Goal: Complete application form

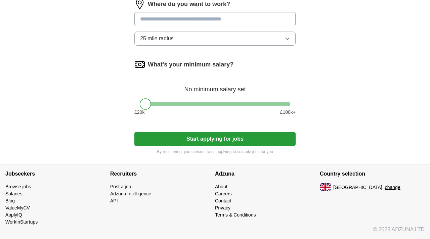
scroll to position [324, 0]
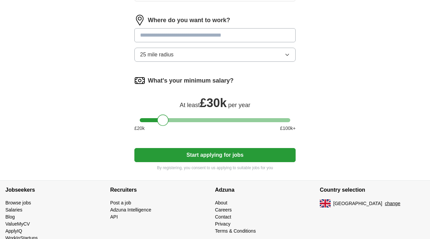
drag, startPoint x: 146, startPoint y: 121, endPoint x: 163, endPoint y: 128, distance: 18.2
click at [163, 128] on div "What's your minimum salary? At least £ 30k per year £ 20 k £ 100 k+" at bounding box center [214, 106] width 161 height 62
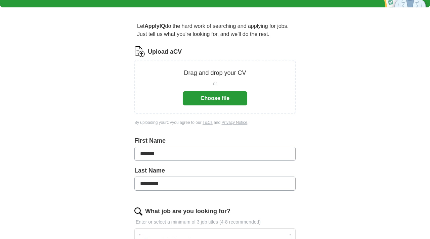
scroll to position [43, 0]
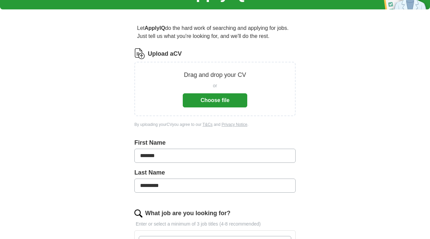
click at [216, 100] on button "Choose file" at bounding box center [215, 100] width 65 height 14
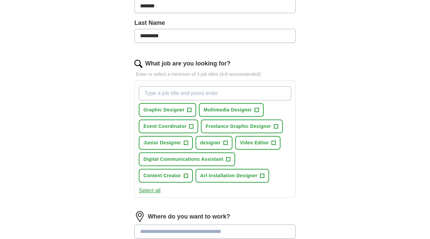
scroll to position [170, 0]
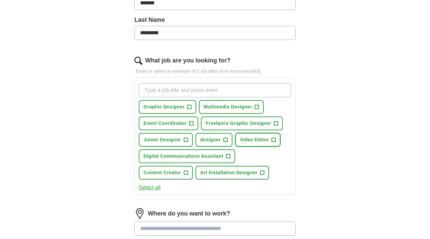
click at [260, 138] on span "Video Editor" at bounding box center [254, 139] width 29 height 7
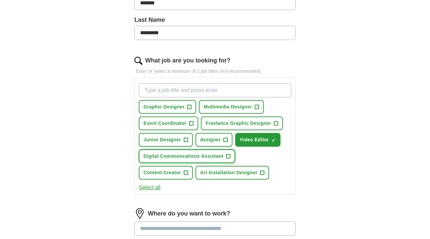
click at [213, 158] on span "Digital Communications Assistant" at bounding box center [184, 156] width 80 height 7
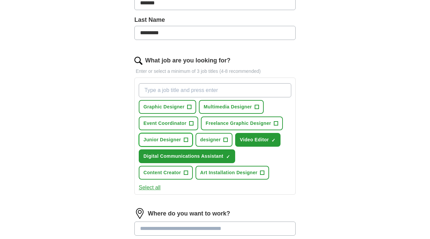
click at [175, 140] on span "Junior Designer" at bounding box center [163, 139] width 38 height 7
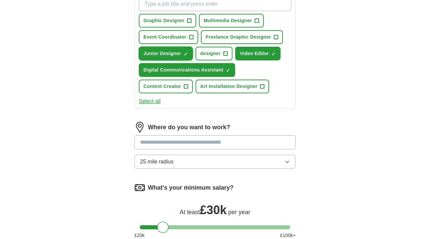
scroll to position [256, 0]
click at [247, 141] on input at bounding box center [214, 142] width 161 height 14
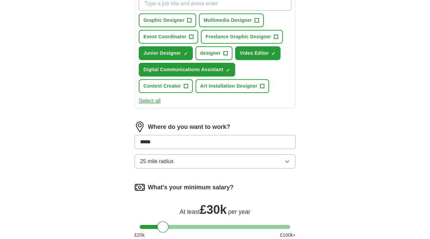
type input "******"
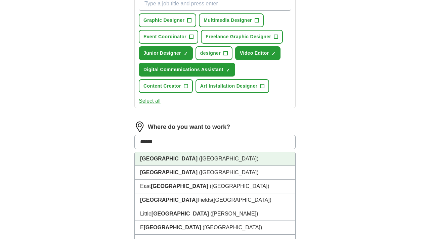
click at [233, 158] on li "[GEOGRAPHIC_DATA] ([GEOGRAPHIC_DATA])" at bounding box center [215, 159] width 161 height 14
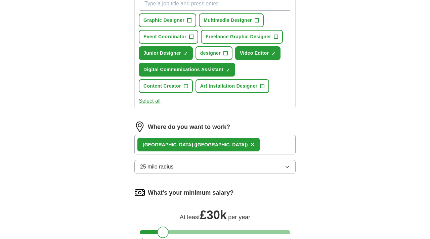
click at [245, 171] on button "25 mile radius" at bounding box center [214, 167] width 161 height 14
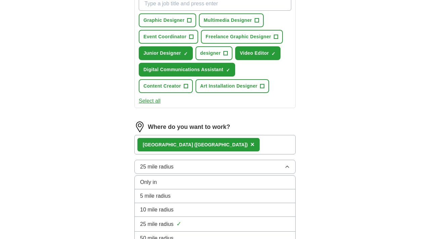
click at [242, 212] on div "10 mile radius" at bounding box center [215, 210] width 150 height 8
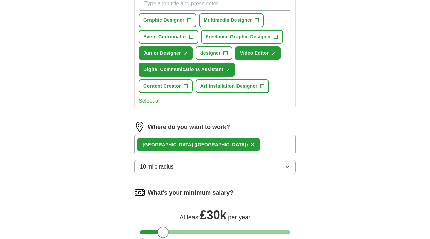
click at [327, 183] on div "ApplyIQ Let ApplyIQ do the hard work of searching and applying for jobs. Just t…" at bounding box center [215, 44] width 430 height 560
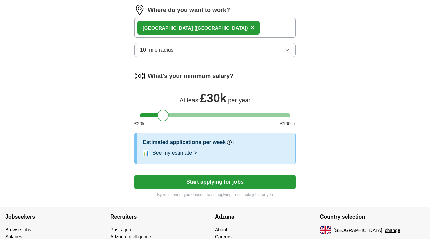
scroll to position [374, 0]
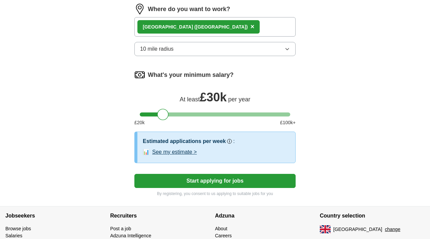
click at [240, 184] on button "Start applying for jobs" at bounding box center [214, 181] width 161 height 14
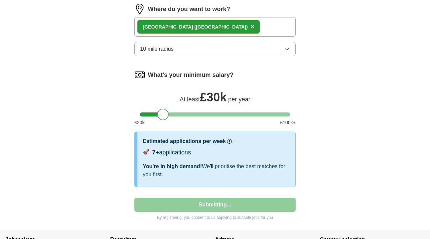
select select "**"
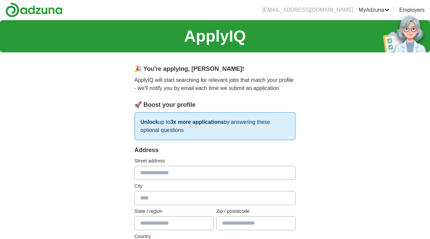
scroll to position [0, 0]
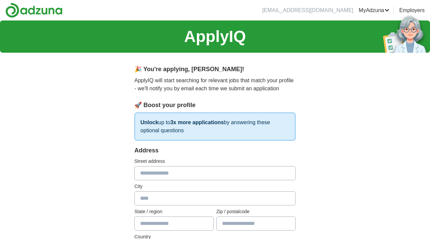
click at [230, 176] on input "text" at bounding box center [214, 173] width 161 height 14
type input "**********"
type input "******"
type input "********"
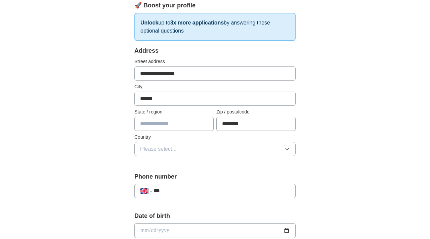
scroll to position [100, 0]
click at [213, 151] on button "Please select..." at bounding box center [214, 149] width 161 height 14
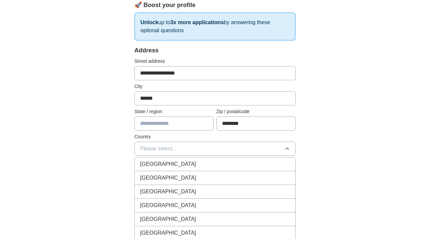
click at [206, 167] on div "[GEOGRAPHIC_DATA]" at bounding box center [215, 164] width 150 height 8
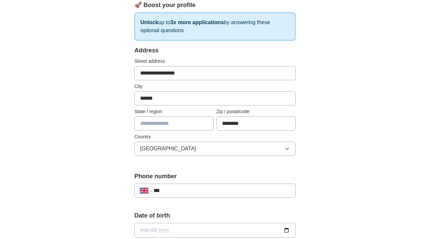
click at [207, 190] on input "***" at bounding box center [222, 191] width 136 height 8
type input "**********"
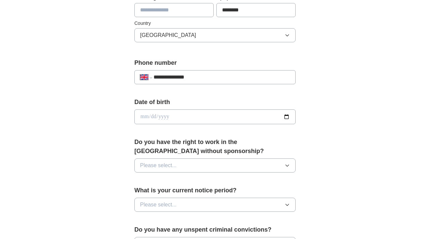
scroll to position [231, 0]
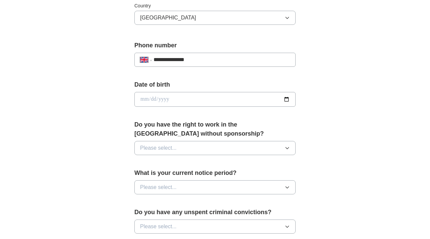
click at [142, 100] on input "date" at bounding box center [214, 99] width 161 height 15
type input "**********"
click at [208, 148] on button "Please select..." at bounding box center [214, 148] width 161 height 14
click at [201, 164] on div "Yes" at bounding box center [215, 164] width 150 height 8
click at [216, 188] on button "Please select..." at bounding box center [214, 188] width 161 height 14
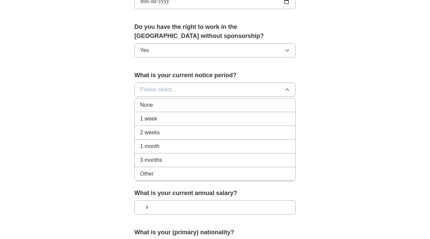
scroll to position [338, 0]
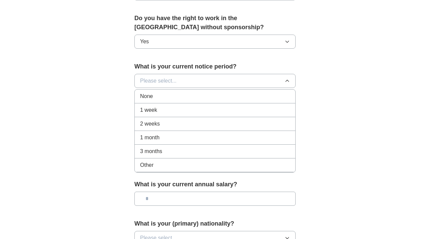
click at [202, 165] on div "Other" at bounding box center [215, 165] width 150 height 8
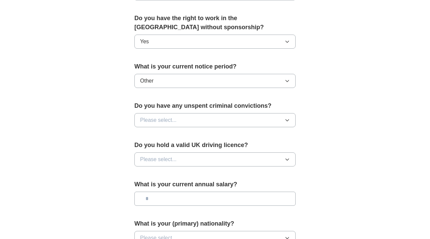
click at [202, 120] on button "Please select..." at bounding box center [214, 120] width 161 height 14
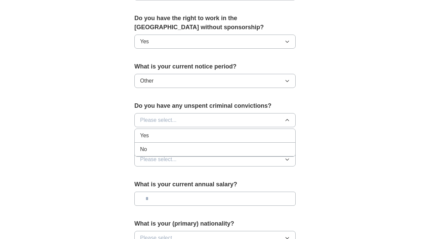
click at [193, 147] on div "No" at bounding box center [215, 150] width 150 height 8
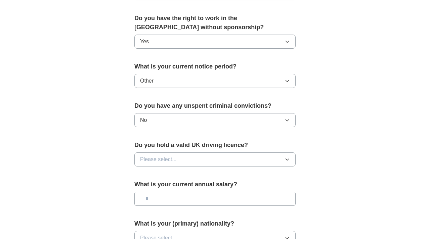
click at [202, 159] on button "Please select..." at bounding box center [214, 160] width 161 height 14
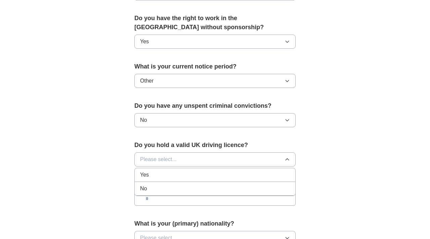
click at [201, 190] on div "No" at bounding box center [215, 189] width 150 height 8
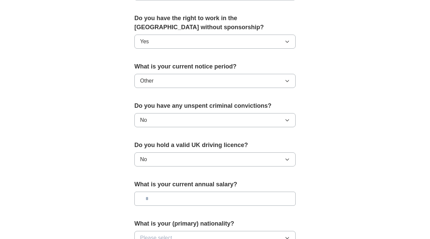
click at [207, 196] on input "text" at bounding box center [214, 199] width 161 height 14
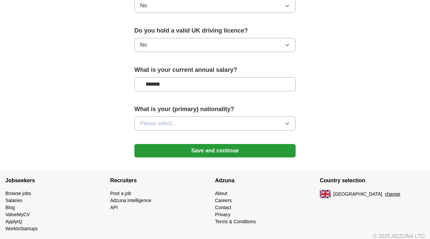
scroll to position [458, 0]
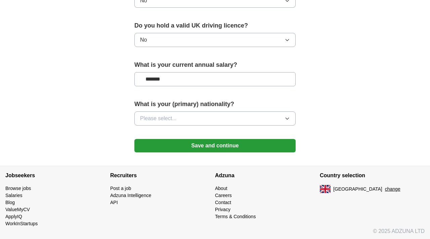
type input "*******"
click at [279, 119] on button "Please select..." at bounding box center [214, 119] width 161 height 14
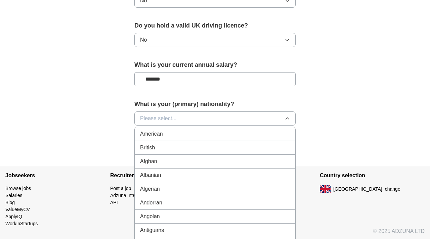
click at [262, 145] on div "British" at bounding box center [215, 148] width 150 height 8
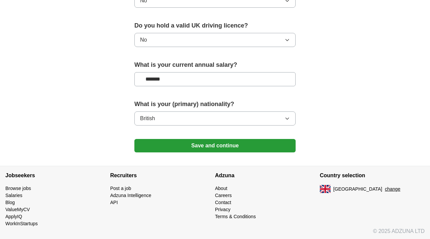
click at [244, 148] on button "Save and continue" at bounding box center [214, 145] width 161 height 13
